Goal: Task Accomplishment & Management: Complete application form

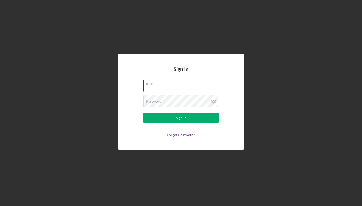
type input "[EMAIL_ADDRESS][DOMAIN_NAME]"
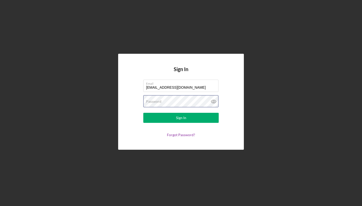
click at [181, 118] on button "Sign In" at bounding box center [180, 118] width 75 height 10
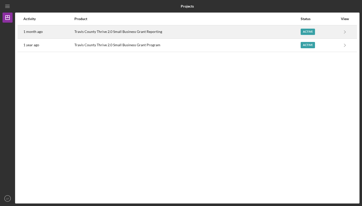
click at [307, 31] on div "Active" at bounding box center [308, 32] width 14 height 6
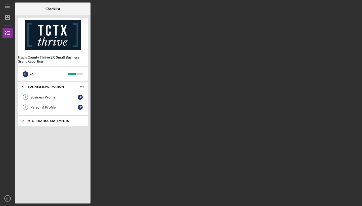
click at [56, 123] on div "Icon/Expander Operating Statements 8 / 13" at bounding box center [53, 121] width 70 height 10
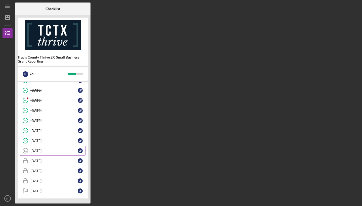
scroll to position [61, 0]
click at [62, 149] on link "[DATE] [DATE] L F" at bounding box center [52, 151] width 65 height 10
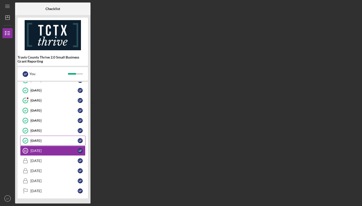
click at [54, 136] on link "[DATE] [DATE] L F" at bounding box center [52, 141] width 65 height 10
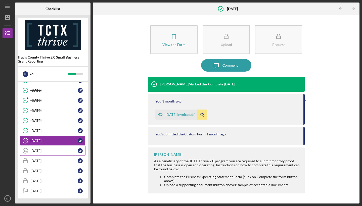
click at [48, 150] on div "[DATE]" at bounding box center [53, 151] width 47 height 4
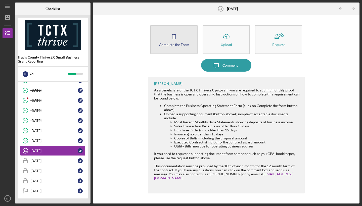
click at [186, 38] on button "Complete the Form Form" at bounding box center [173, 39] width 47 height 29
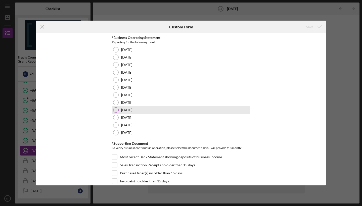
click at [117, 109] on div at bounding box center [116, 110] width 6 height 6
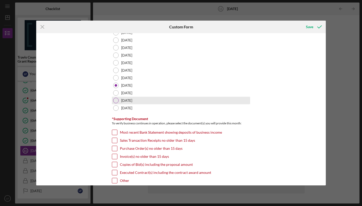
scroll to position [26, 0]
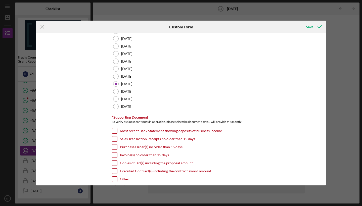
click at [115, 154] on input "Invoice(s) no older than 15 days" at bounding box center [114, 155] width 5 height 5
checkbox input "true"
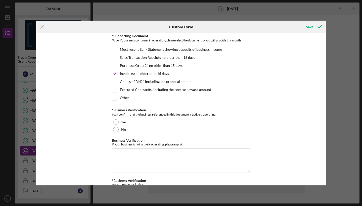
scroll to position [108, 0]
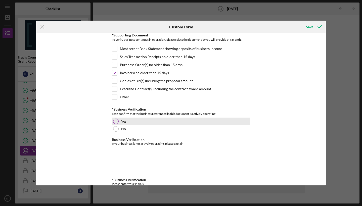
click at [119, 121] on div "Yes" at bounding box center [181, 122] width 138 height 8
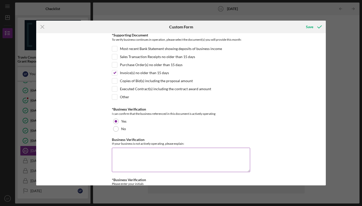
click at [144, 162] on textarea "Business Verification" at bounding box center [181, 160] width 138 height 24
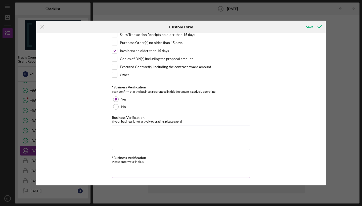
scroll to position [130, 0]
click at [137, 174] on input "*Business Verification" at bounding box center [181, 172] width 138 height 12
type input "LF"
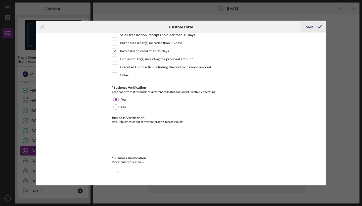
click at [309, 29] on div "Save" at bounding box center [309, 27] width 7 height 10
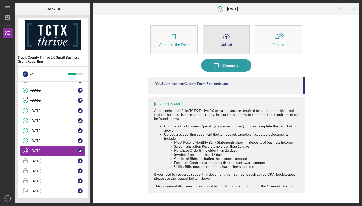
click at [229, 38] on icon "Icon/Upload" at bounding box center [226, 36] width 13 height 13
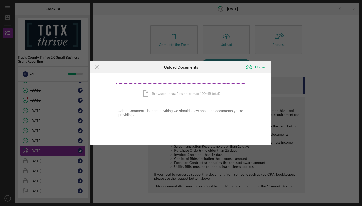
click at [184, 94] on div "Icon/Document Browse or drag files here (max 100MB total) Tap to choose files o…" at bounding box center [181, 93] width 131 height 21
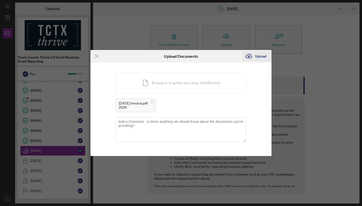
click at [262, 56] on div "Upload" at bounding box center [260, 56] width 11 height 10
